Goal: Task Accomplishment & Management: Use online tool/utility

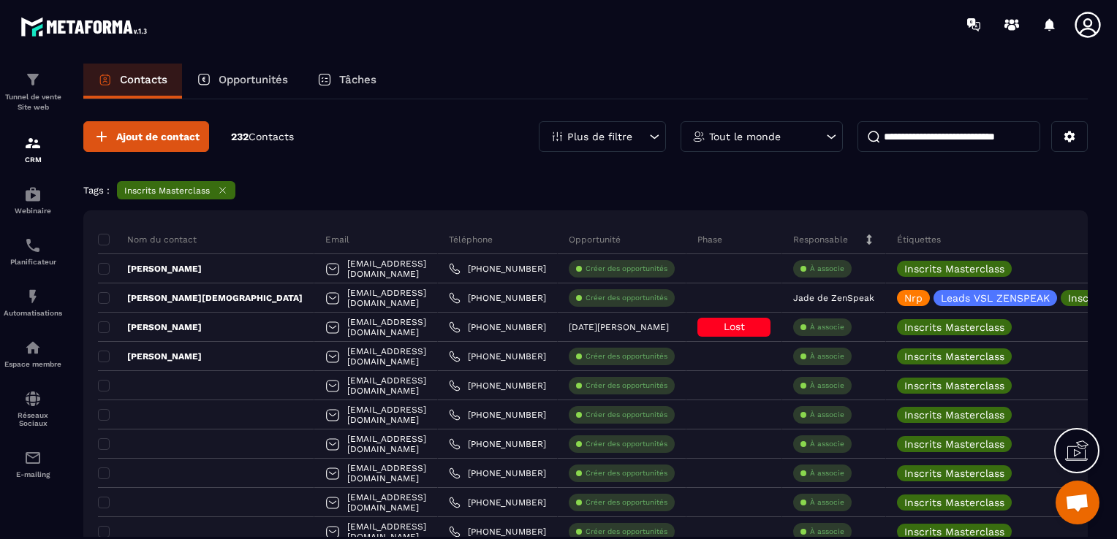
scroll to position [439, 0]
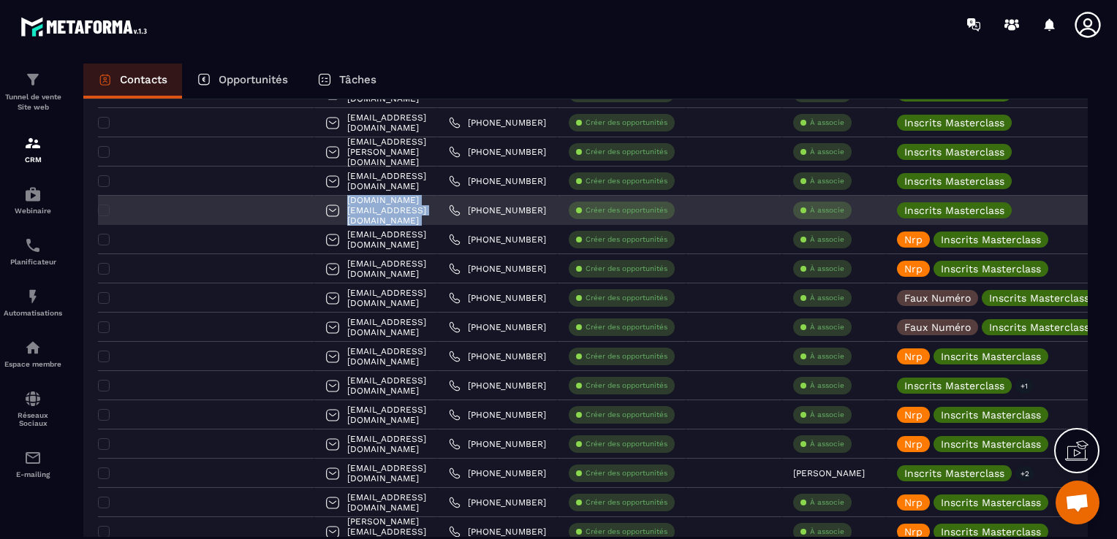
drag, startPoint x: 423, startPoint y: 207, endPoint x: 240, endPoint y: 198, distance: 182.9
click at [240, 198] on tr "[DOMAIN_NAME][EMAIL_ADDRESS][DOMAIN_NAME] [PHONE_NUMBER] Créer des opportunités…" at bounding box center [866, 210] width 1537 height 29
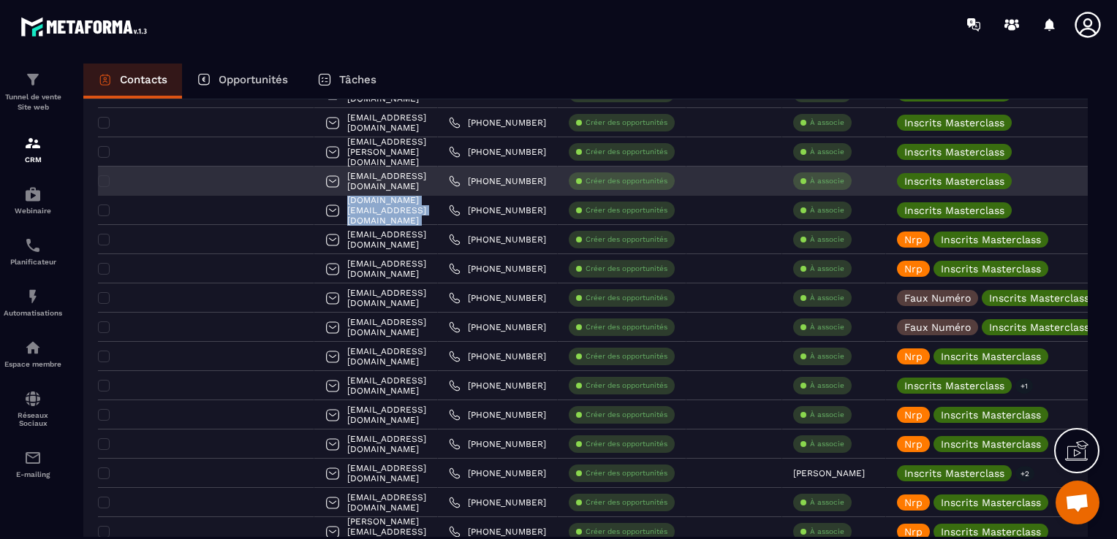
copy tr "[DOMAIN_NAME][EMAIL_ADDRESS][DOMAIN_NAME]"
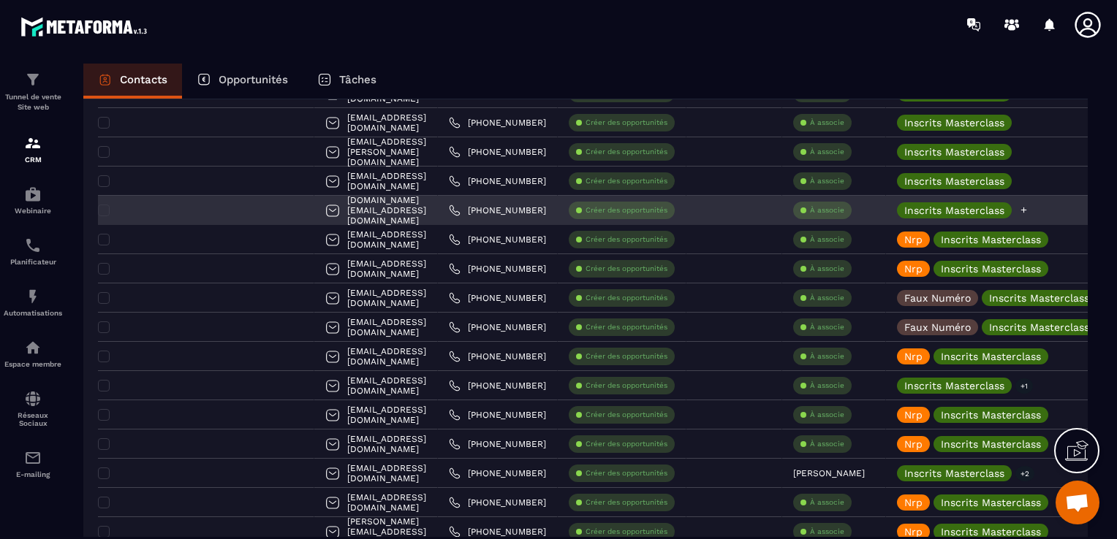
click at [1019, 211] on icon at bounding box center [1024, 210] width 10 height 10
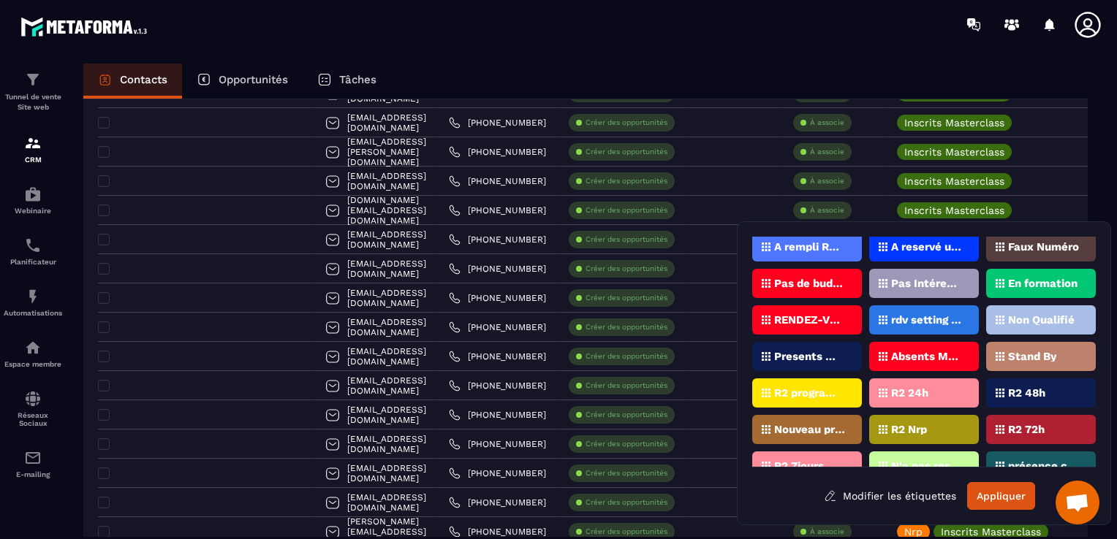
scroll to position [58, 0]
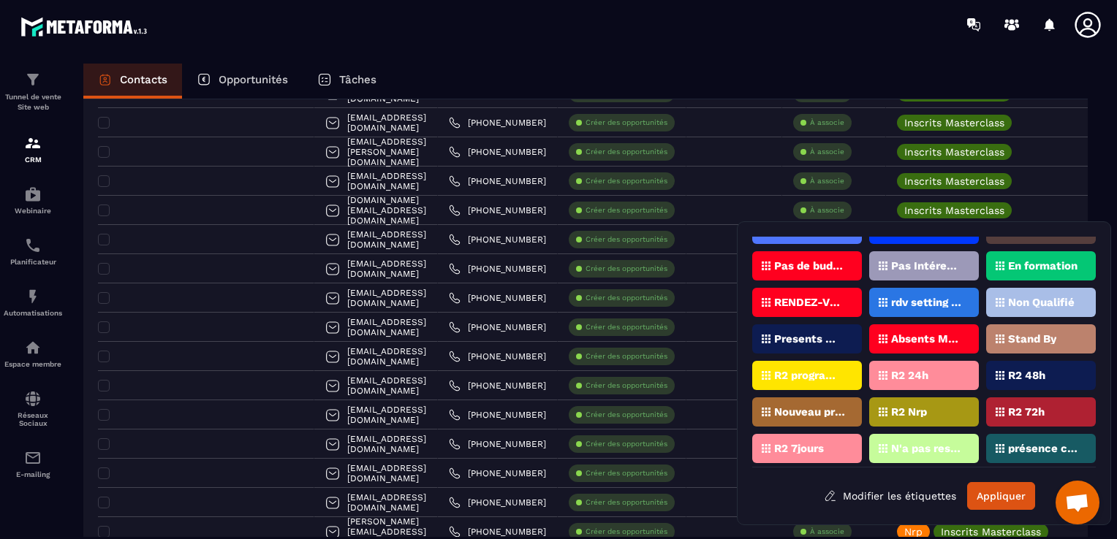
click at [822, 337] on p "Presents Masterclass" at bounding box center [809, 339] width 71 height 10
click at [1009, 493] on button "Appliquer" at bounding box center [1001, 496] width 68 height 28
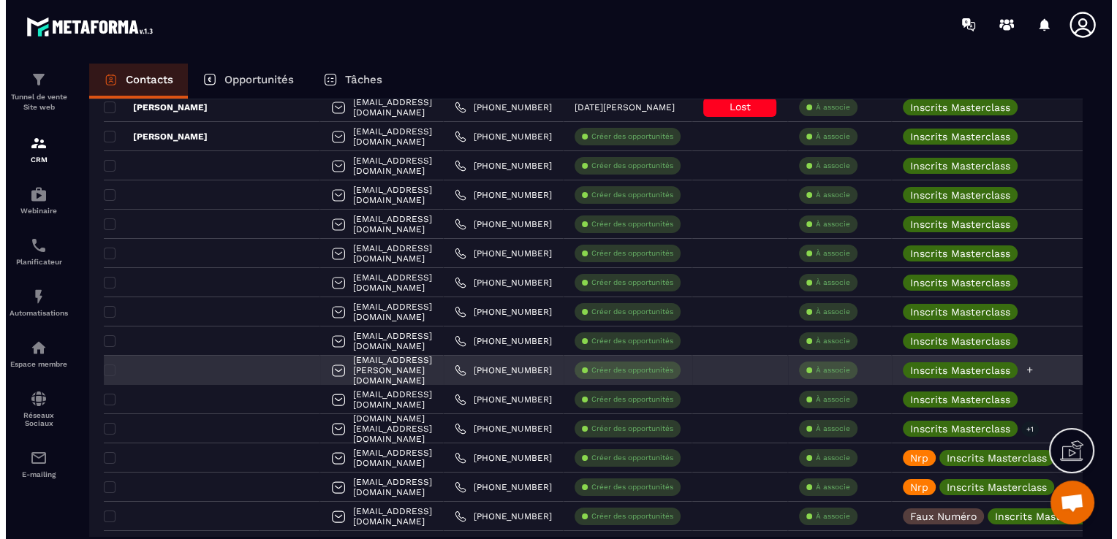
scroll to position [219, 0]
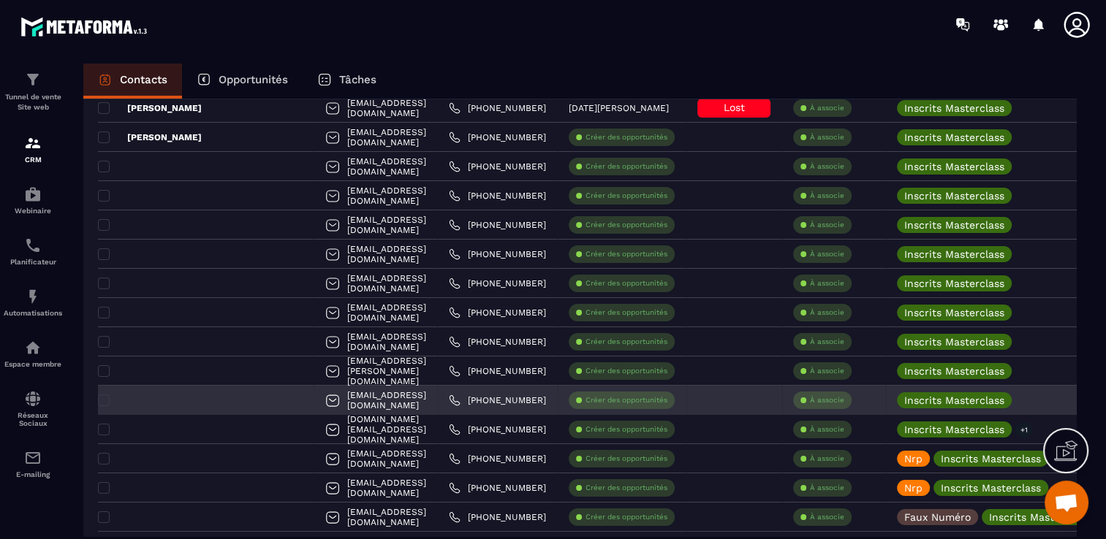
click at [404, 402] on div "[EMAIL_ADDRESS][DOMAIN_NAME]" at bounding box center [376, 400] width 124 height 29
click at [205, 398] on div at bounding box center [206, 400] width 216 height 29
